Goal: Task Accomplishment & Management: Use online tool/utility

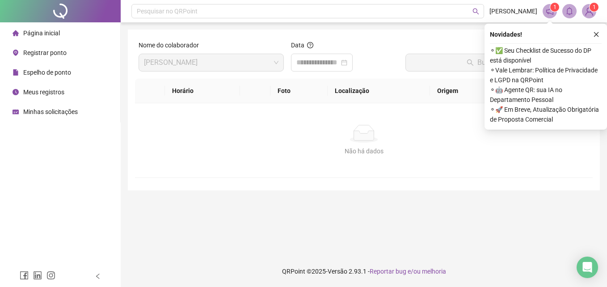
click at [50, 58] on div "Registrar ponto" at bounding box center [40, 53] width 54 height 18
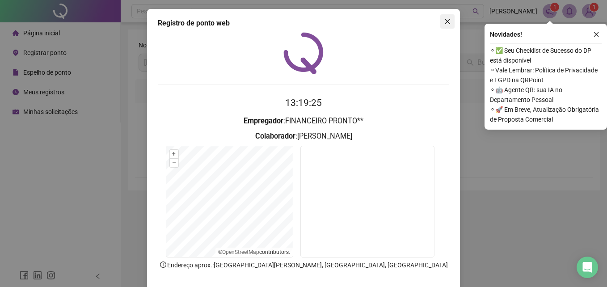
click at [447, 16] on button "Close" at bounding box center [447, 21] width 14 height 14
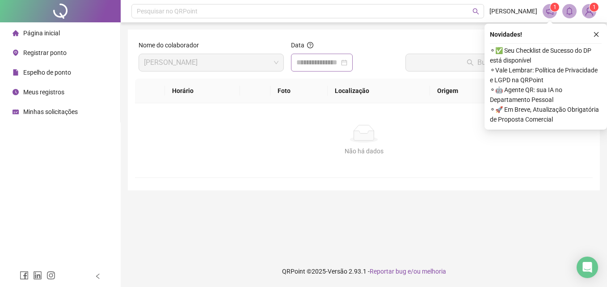
click at [347, 65] on div at bounding box center [321, 62] width 51 height 11
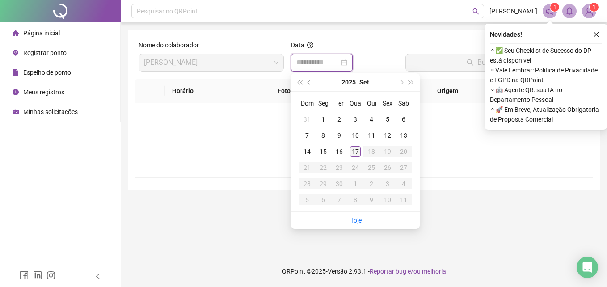
type input "**********"
click at [358, 146] on td "17" at bounding box center [355, 151] width 16 height 16
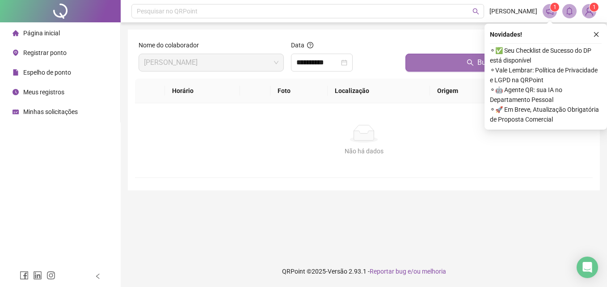
click at [410, 68] on button "Buscar registros" at bounding box center [497, 63] width 184 height 18
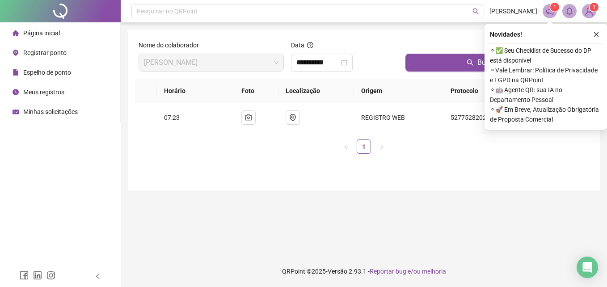
click at [42, 52] on span "Registrar ponto" at bounding box center [44, 52] width 43 height 7
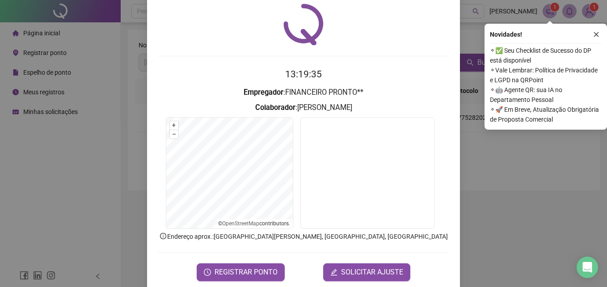
scroll to position [42, 0]
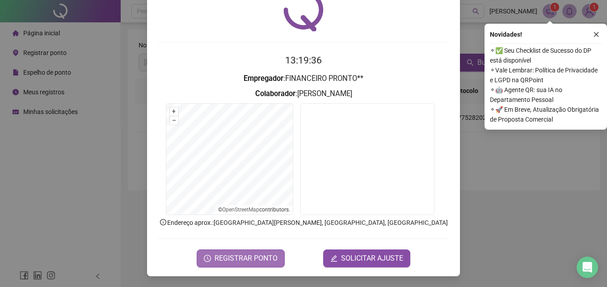
click at [212, 256] on button "REGISTRAR PONTO" at bounding box center [241, 258] width 88 height 18
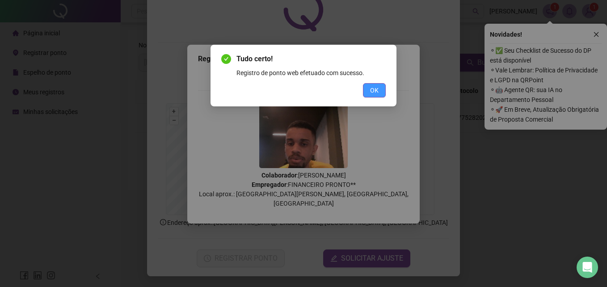
click at [376, 88] on span "OK" at bounding box center [374, 90] width 8 height 10
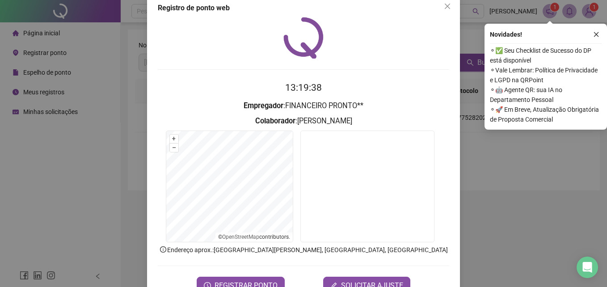
scroll to position [0, 0]
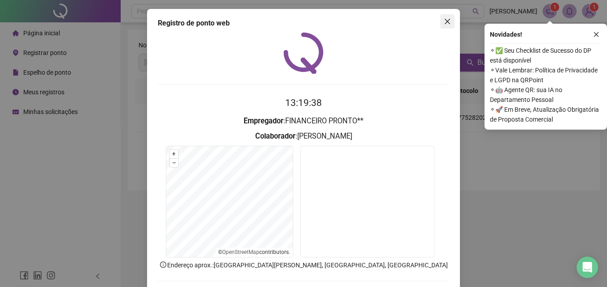
click at [447, 25] on icon "close" at bounding box center [446, 21] width 7 height 7
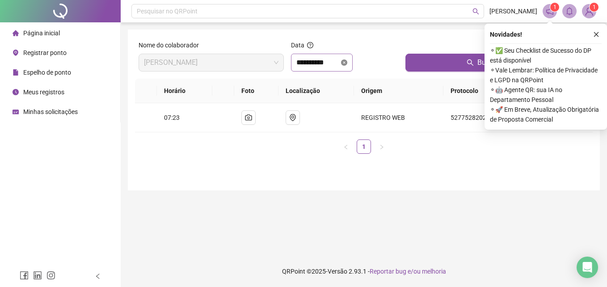
click at [347, 60] on icon "close-circle" at bounding box center [344, 62] width 6 height 6
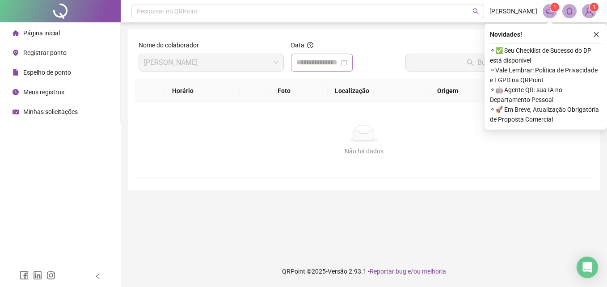
click at [347, 60] on div at bounding box center [321, 62] width 51 height 11
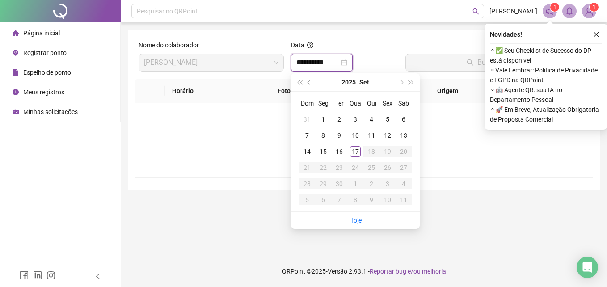
type input "**********"
click at [355, 155] on div "17" at bounding box center [355, 151] width 11 height 11
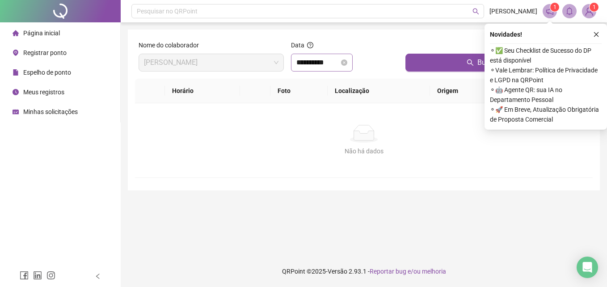
click at [452, 51] on div at bounding box center [497, 46] width 184 height 13
click at [452, 56] on button "Buscar registros" at bounding box center [497, 63] width 184 height 18
